Goal: Information Seeking & Learning: Learn about a topic

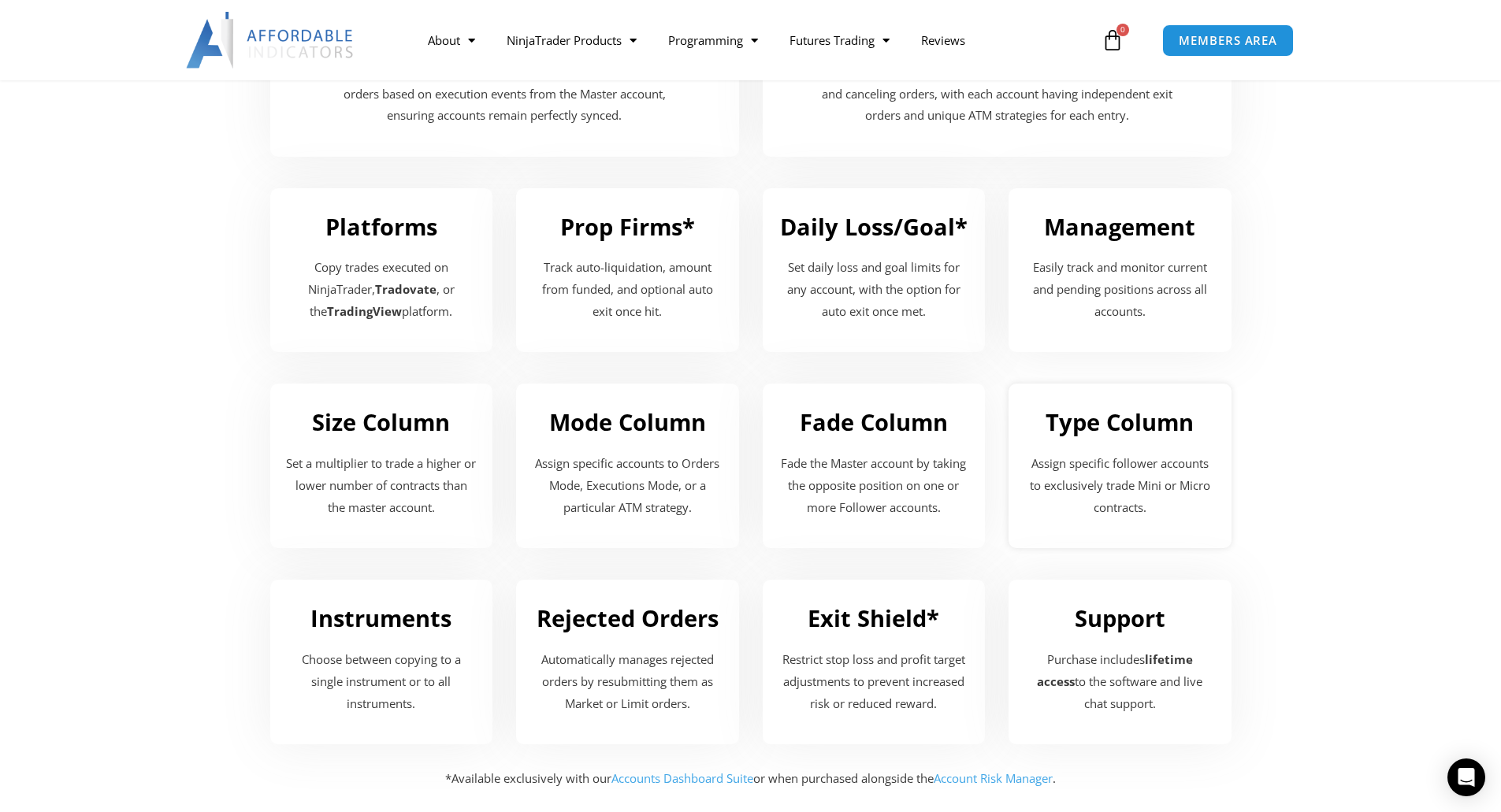
scroll to position [1812, 0]
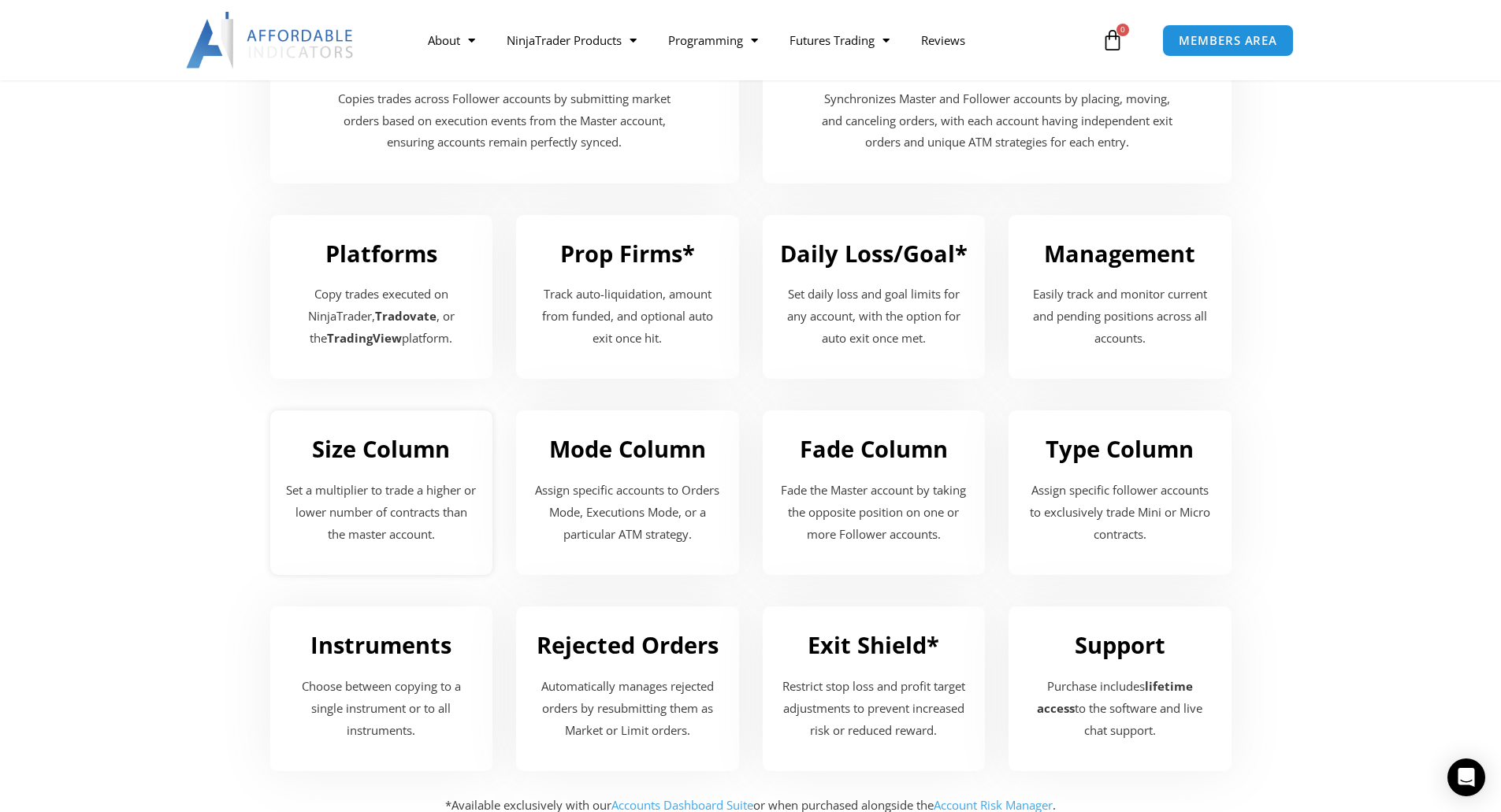
click at [375, 483] on p "Set a multiplier to trade a higher or lower number of contracts than the master…" at bounding box center [381, 513] width 191 height 67
click at [370, 454] on h2 "Size Column" at bounding box center [381, 449] width 191 height 29
click at [402, 523] on p "Set a multiplier to trade a higher or lower number of contracts than the master…" at bounding box center [381, 513] width 191 height 67
click at [361, 537] on p "Set a multiplier to trade a higher or lower number of contracts than the master…" at bounding box center [381, 513] width 191 height 67
click at [373, 485] on p "Set a multiplier to trade a higher or lower number of contracts than the master…" at bounding box center [381, 513] width 191 height 67
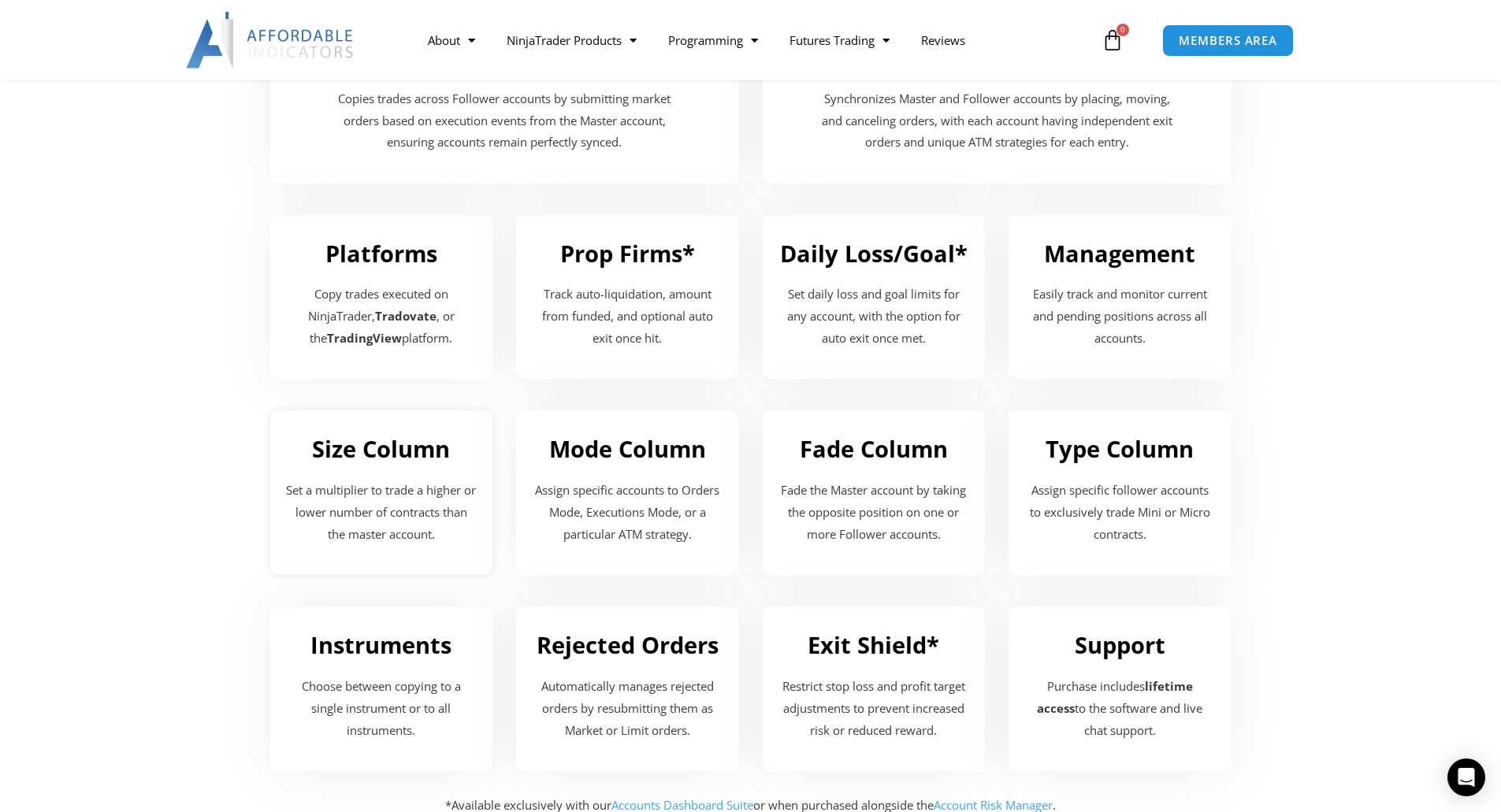
click at [373, 487] on p "Set a multiplier to trade a higher or lower number of contracts than the master…" at bounding box center [381, 513] width 191 height 67
